Goal: Information Seeking & Learning: Learn about a topic

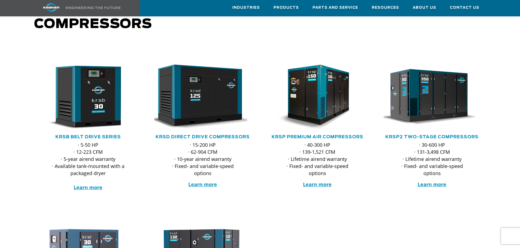
scroll to position [55, 0]
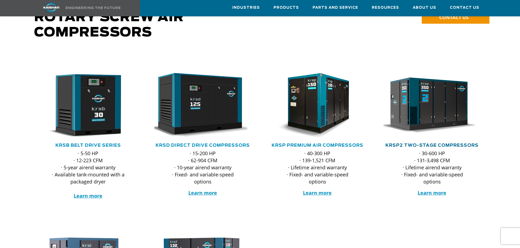
click at [418, 143] on link "KRSP2 Two-Stage Compressors" at bounding box center [431, 145] width 93 height 4
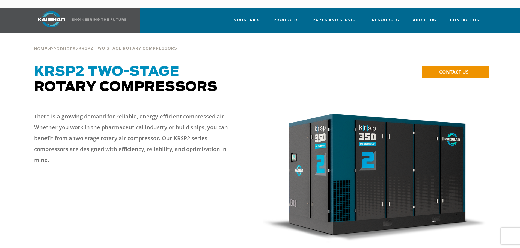
click at [225, 173] on div at bounding box center [260, 180] width 478 height 148
